Goal: Task Accomplishment & Management: Manage account settings

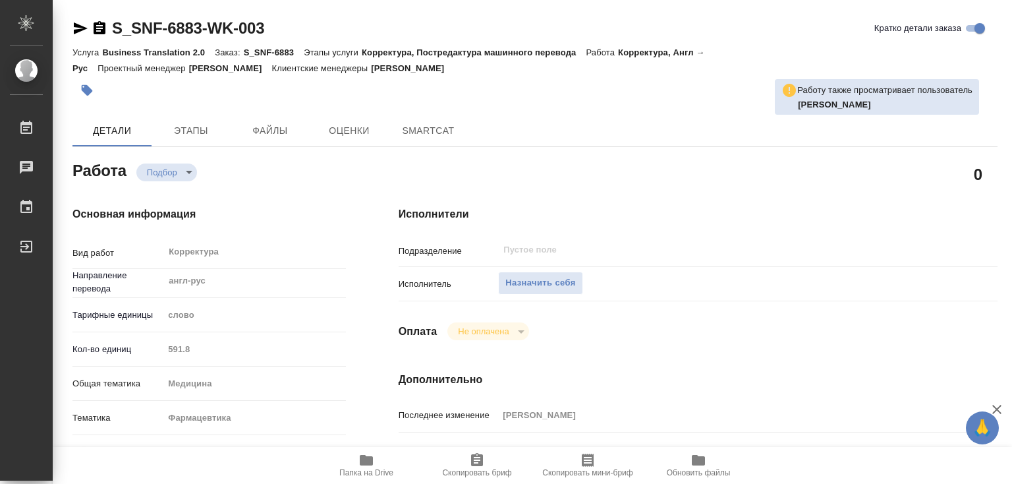
type textarea "x"
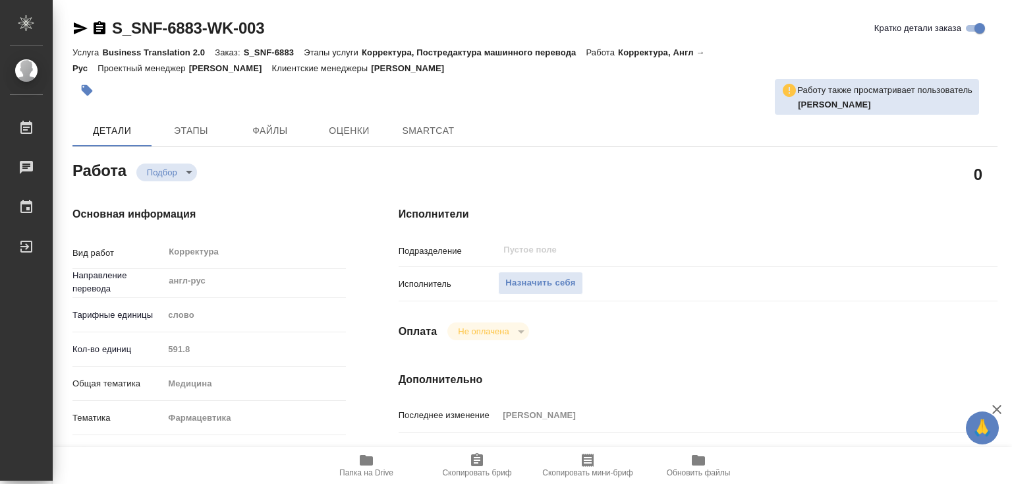
type textarea "x"
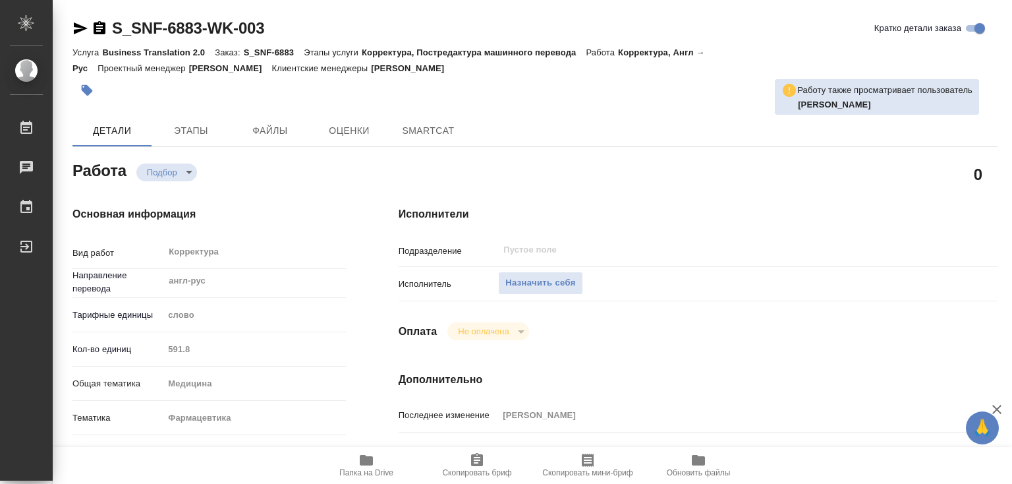
type textarea "x"
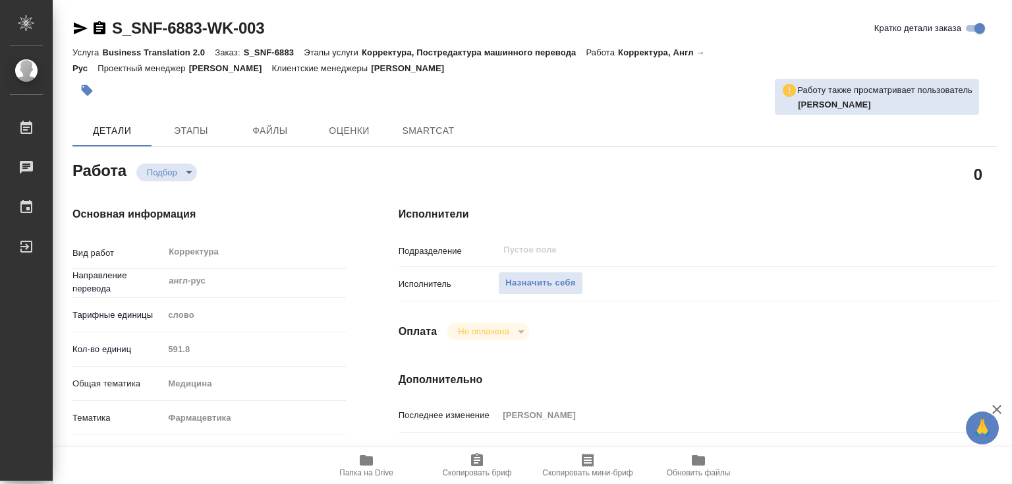
type textarea "x"
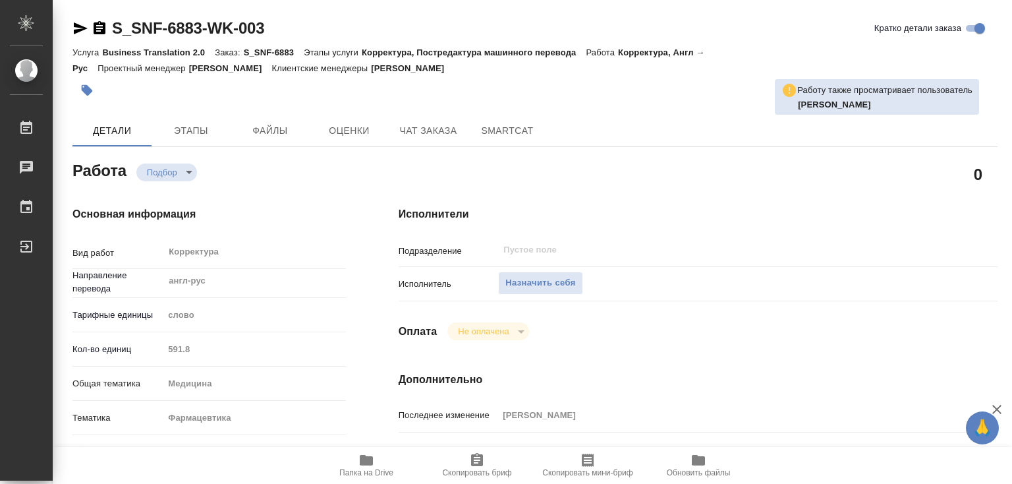
type textarea "x"
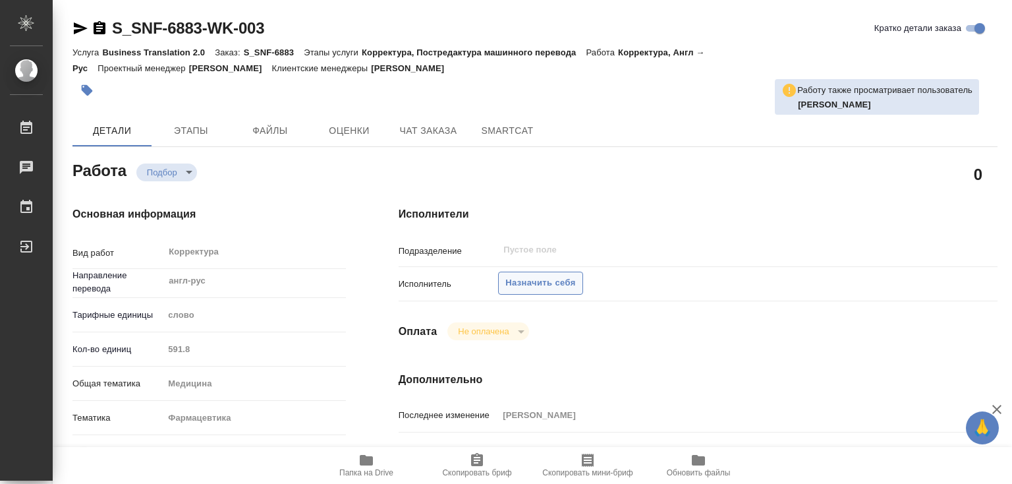
type textarea "x"
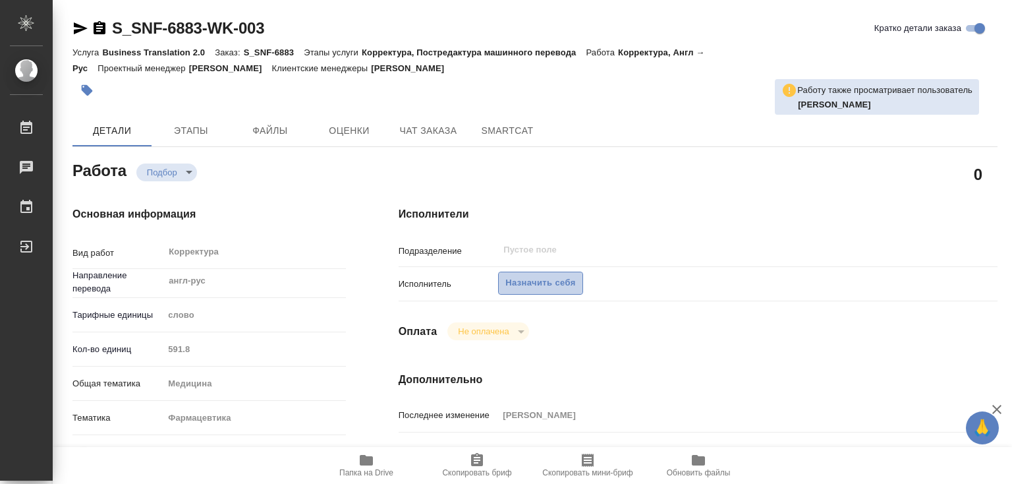
click at [564, 284] on span "Назначить себя" at bounding box center [540, 282] width 70 height 15
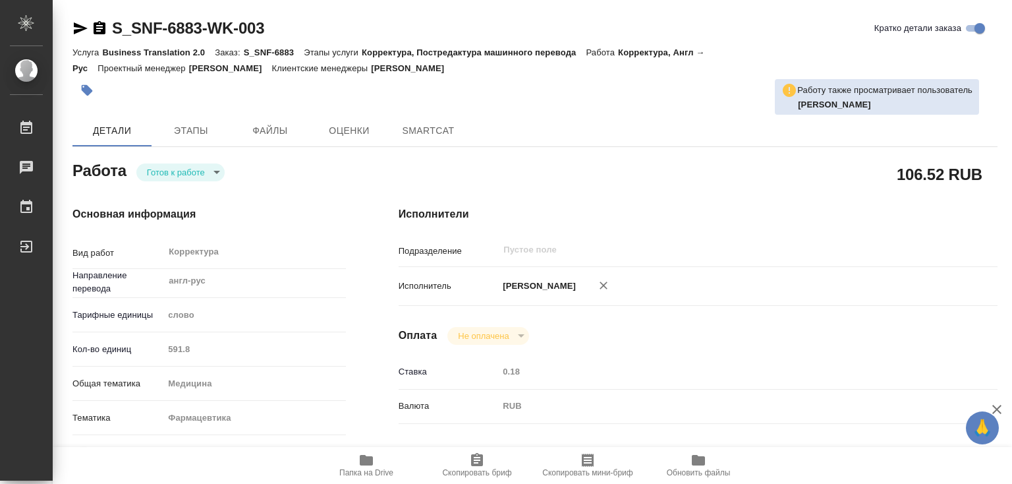
type textarea "x"
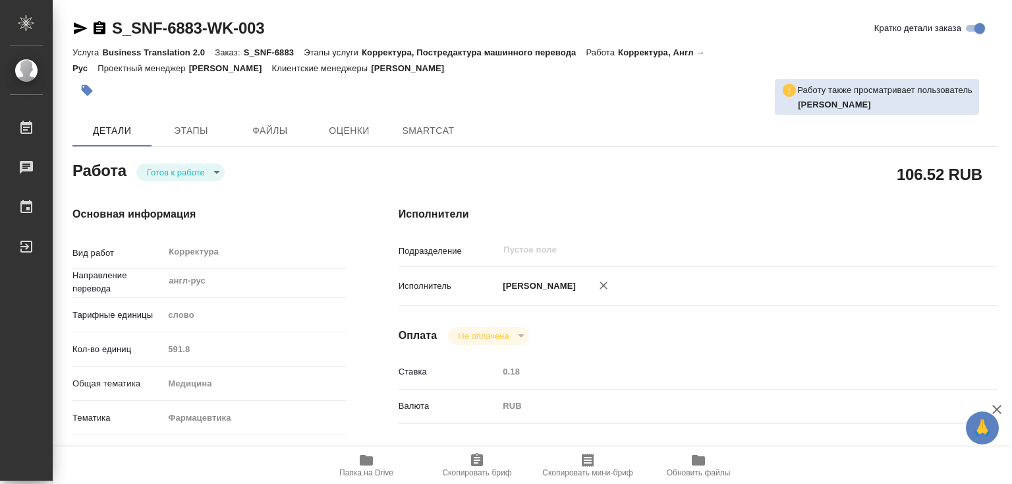
type textarea "x"
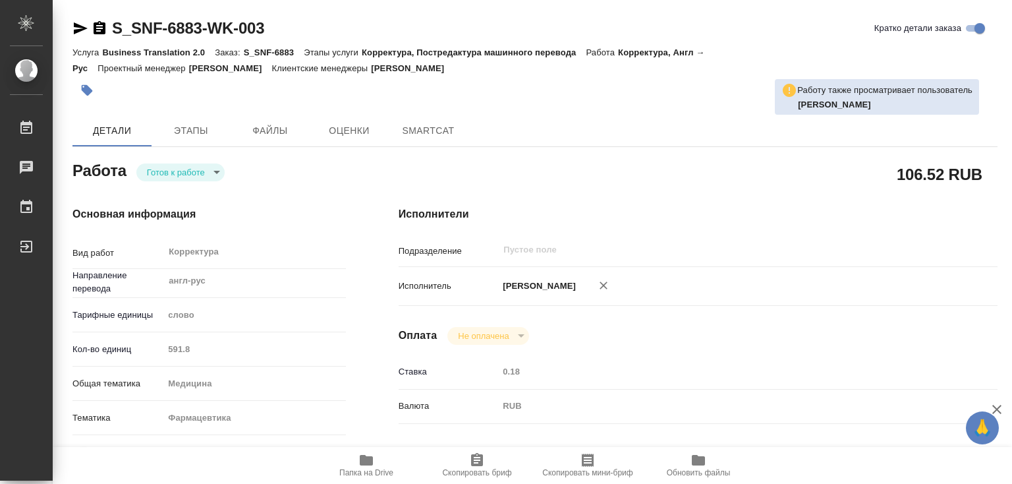
type textarea "x"
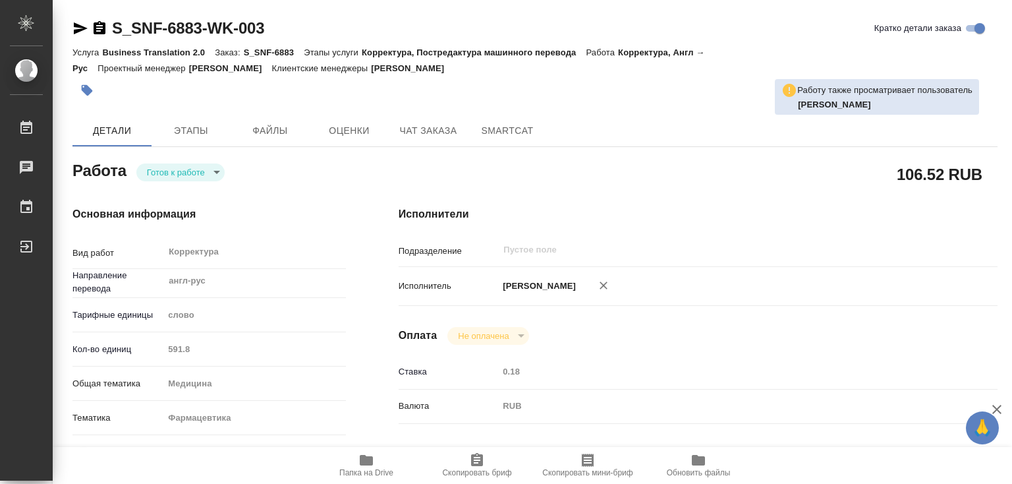
type textarea "x"
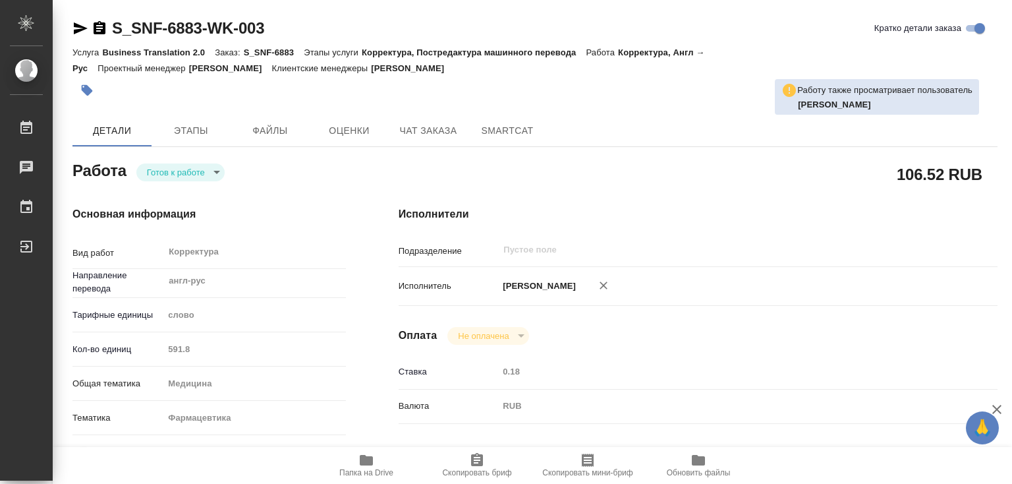
type textarea "x"
